Goal: Information Seeking & Learning: Learn about a topic

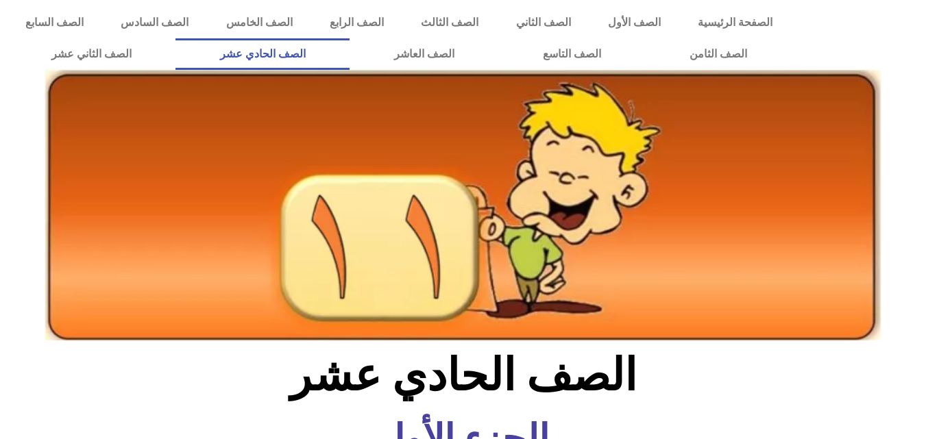
scroll to position [839, 0]
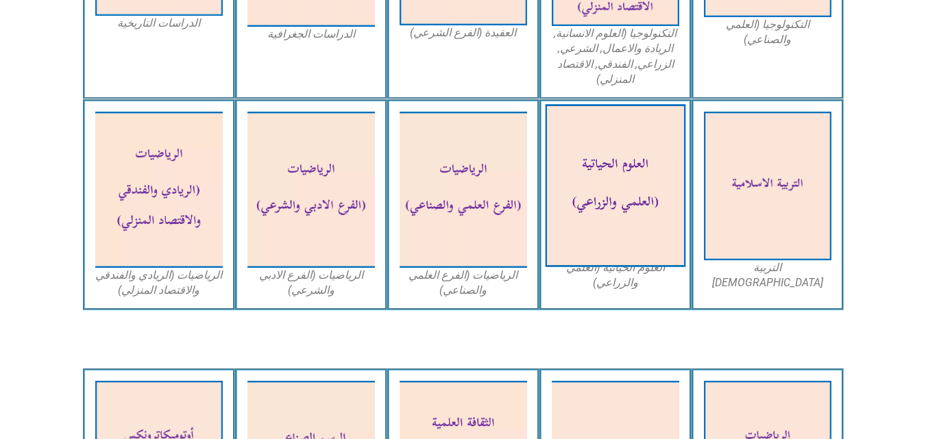
click at [652, 184] on img at bounding box center [615, 186] width 140 height 163
click at [600, 186] on img at bounding box center [615, 186] width 140 height 163
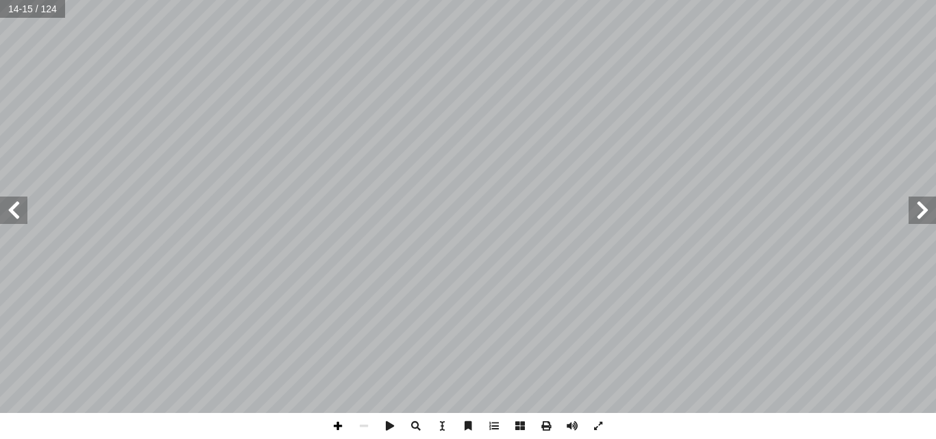
click at [338, 426] on span at bounding box center [338, 426] width 26 height 26
click at [8, 215] on span at bounding box center [13, 210] width 27 height 27
click at [361, 428] on span at bounding box center [364, 426] width 26 height 26
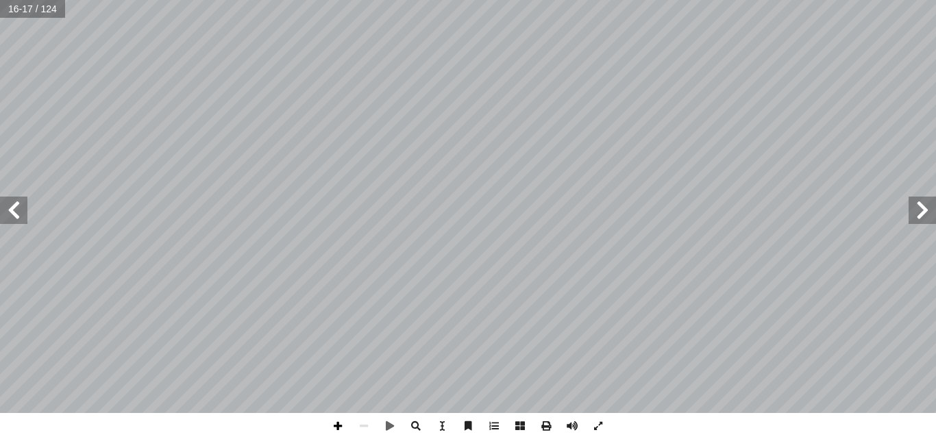
click at [340, 427] on span at bounding box center [338, 426] width 26 height 26
click at [332, 420] on span at bounding box center [338, 426] width 26 height 26
click at [22, 217] on span at bounding box center [13, 210] width 27 height 27
click at [918, 218] on span at bounding box center [922, 210] width 27 height 27
click at [363, 424] on span at bounding box center [364, 426] width 26 height 26
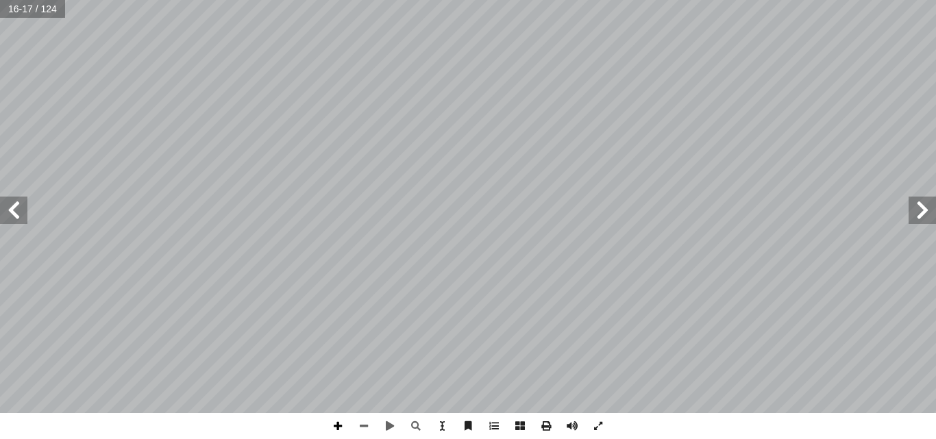
click at [342, 426] on span at bounding box center [338, 426] width 26 height 26
click at [0, 210] on span at bounding box center [13, 210] width 27 height 27
click at [918, 207] on span at bounding box center [922, 210] width 27 height 27
click at [334, 425] on span at bounding box center [338, 426] width 26 height 26
click at [8, 222] on span at bounding box center [13, 210] width 27 height 27
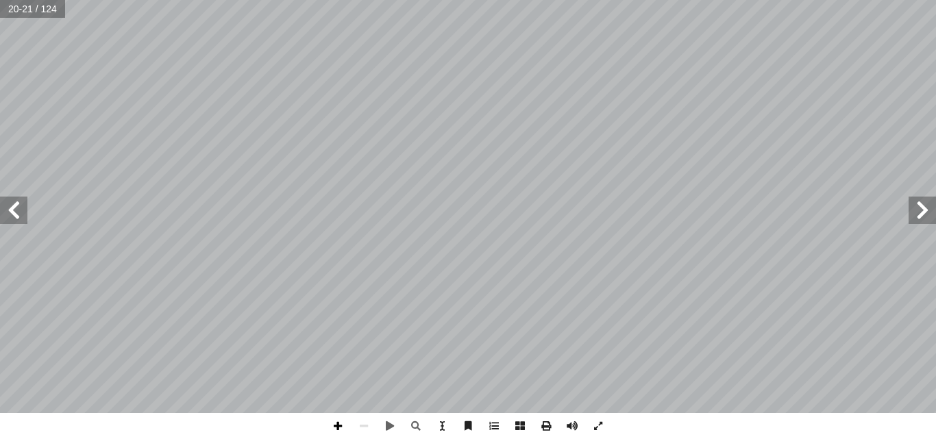
click at [332, 427] on span at bounding box center [338, 426] width 26 height 26
click at [8, 215] on span at bounding box center [13, 210] width 27 height 27
